Goal: Navigation & Orientation: Go to known website

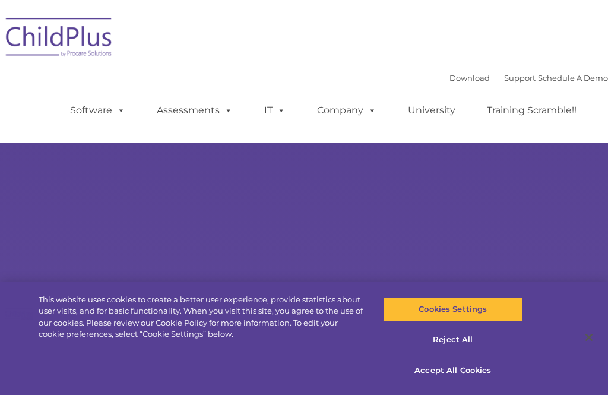
select select "MEDIUM"
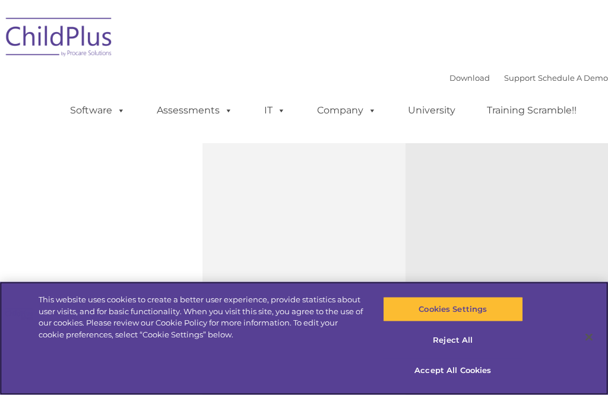
scroll to position [356, 0]
click at [488, 322] on button "Cookies Settings" at bounding box center [453, 309] width 140 height 25
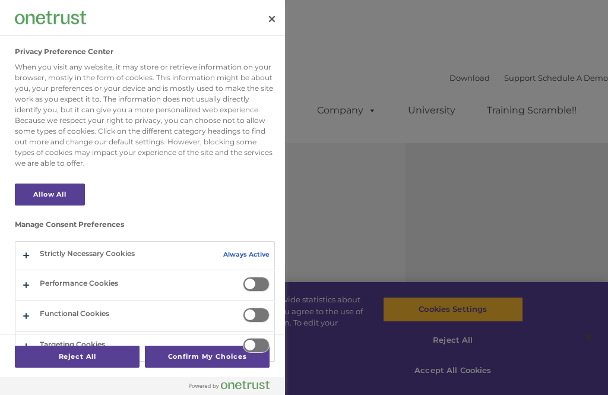
click at [264, 37] on section "Manage Consent Preferences Strictly Necessary Cookies Always Active These cooki…" at bounding box center [145, 199] width 260 height 326
click at [274, 15] on button "Close" at bounding box center [272, 19] width 26 height 26
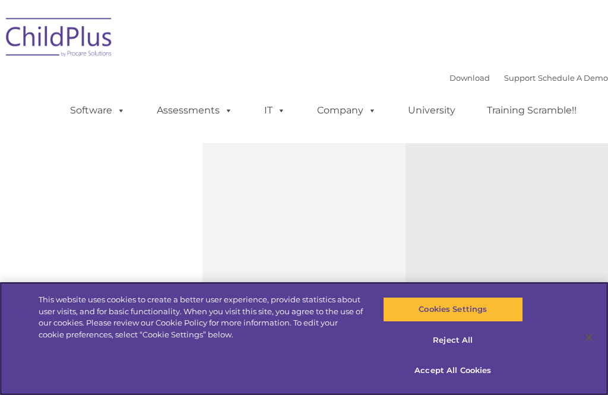
click at [481, 322] on button "Cookies Settings" at bounding box center [453, 309] width 140 height 25
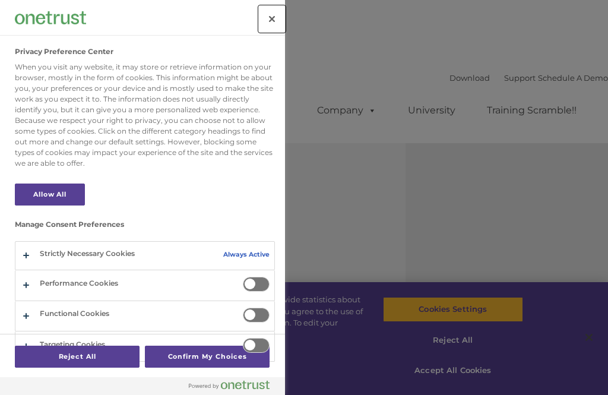
scroll to position [0, 0]
click at [591, 202] on div at bounding box center [304, 197] width 608 height 395
click at [267, 30] on button "Close" at bounding box center [272, 19] width 26 height 26
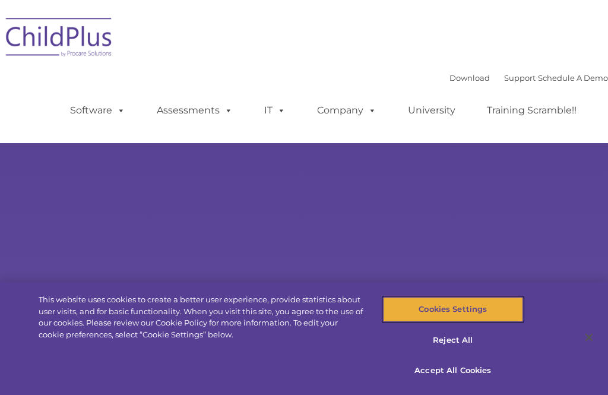
scroll to position [30, 0]
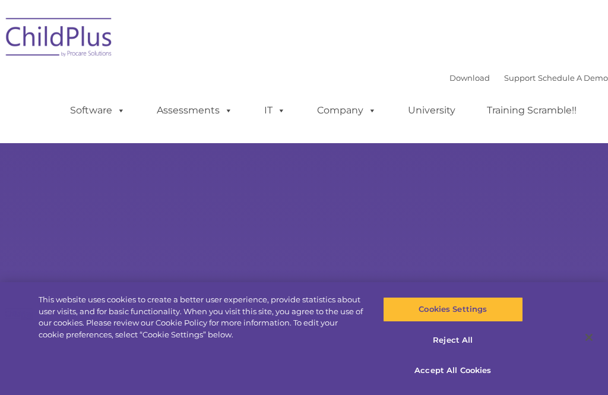
click at [52, 42] on img at bounding box center [59, 39] width 119 height 59
click at [37, 28] on img at bounding box center [59, 39] width 119 height 59
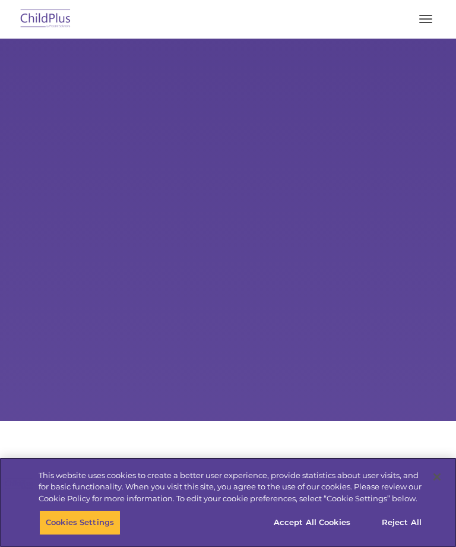
select select "MEDIUM"
click at [259, 543] on div "Cookies Settings Reject All Accept All Cookies" at bounding box center [242, 527] width 407 height 34
